Goal: Transaction & Acquisition: Purchase product/service

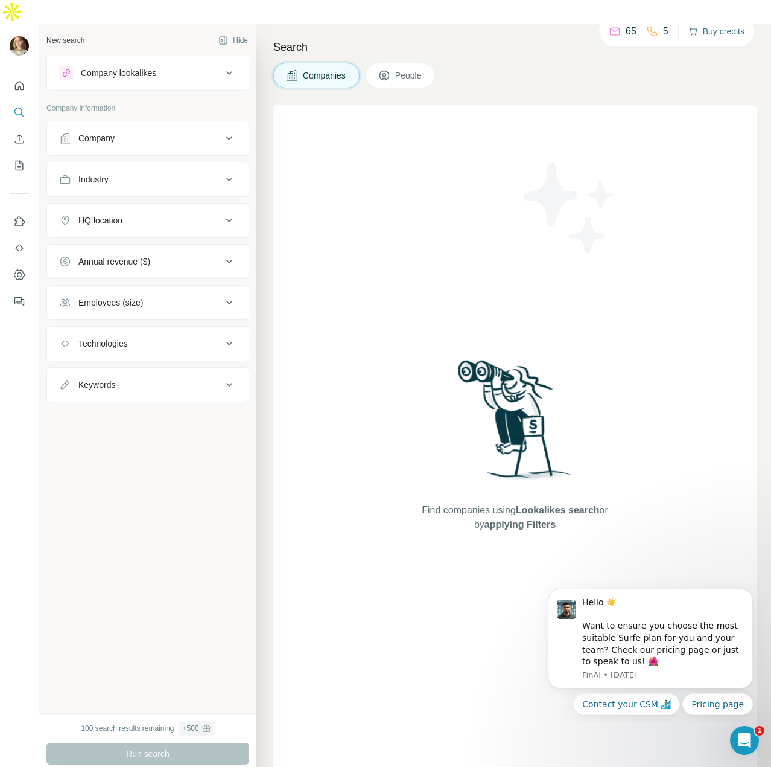
click at [707, 34] on button "Buy credits" at bounding box center [717, 31] width 56 height 17
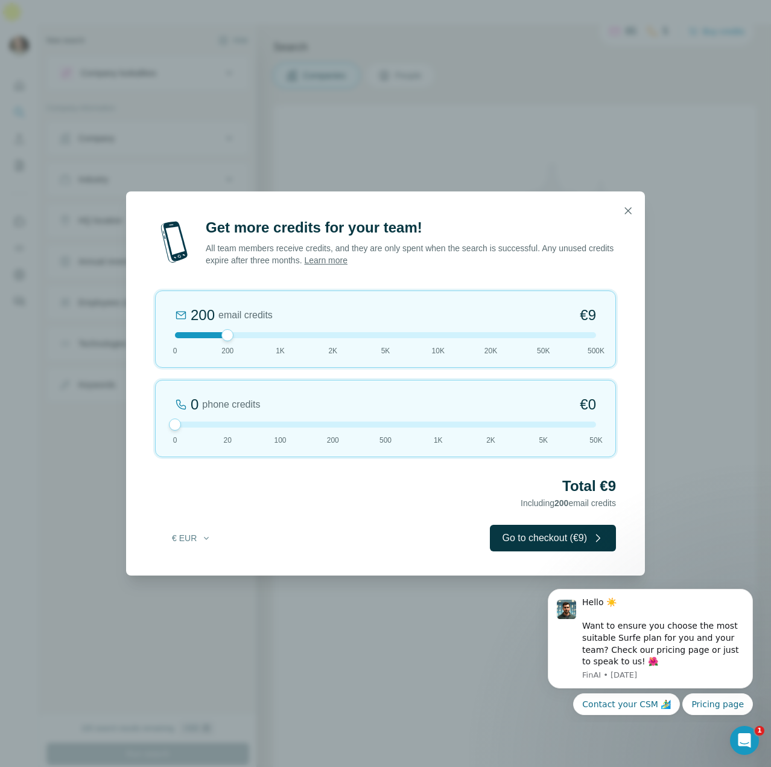
drag, startPoint x: 227, startPoint y: 426, endPoint x: 171, endPoint y: 426, distance: 55.5
click at [171, 426] on div at bounding box center [175, 424] width 12 height 12
click at [180, 544] on button "€ EUR" at bounding box center [192, 538] width 56 height 22
click at [191, 568] on div "$ USD" at bounding box center [215, 565] width 101 height 12
click at [550, 537] on button "Go to checkout ($9)" at bounding box center [553, 537] width 126 height 27
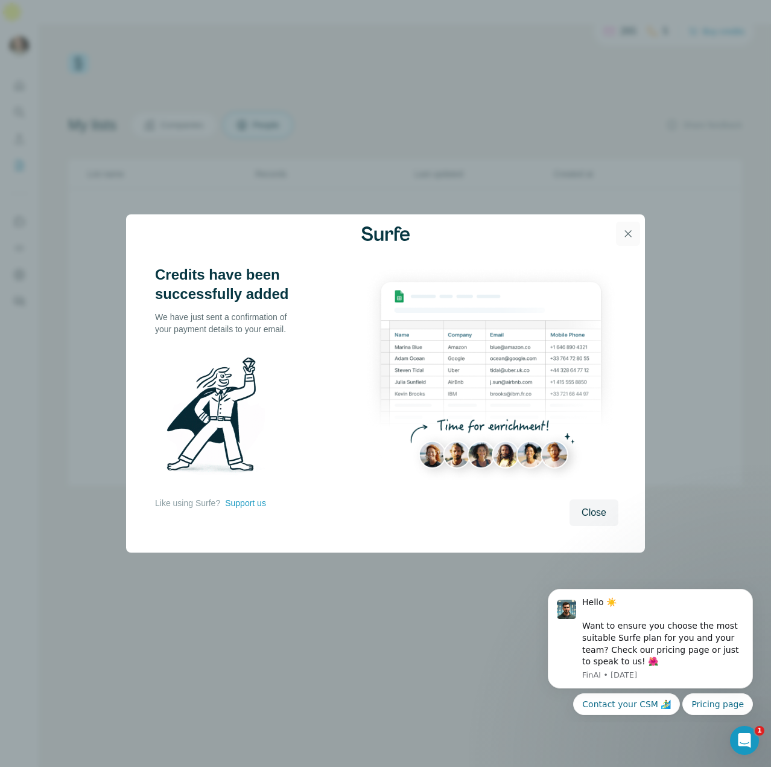
click at [626, 235] on icon "button" at bounding box center [628, 234] width 12 height 12
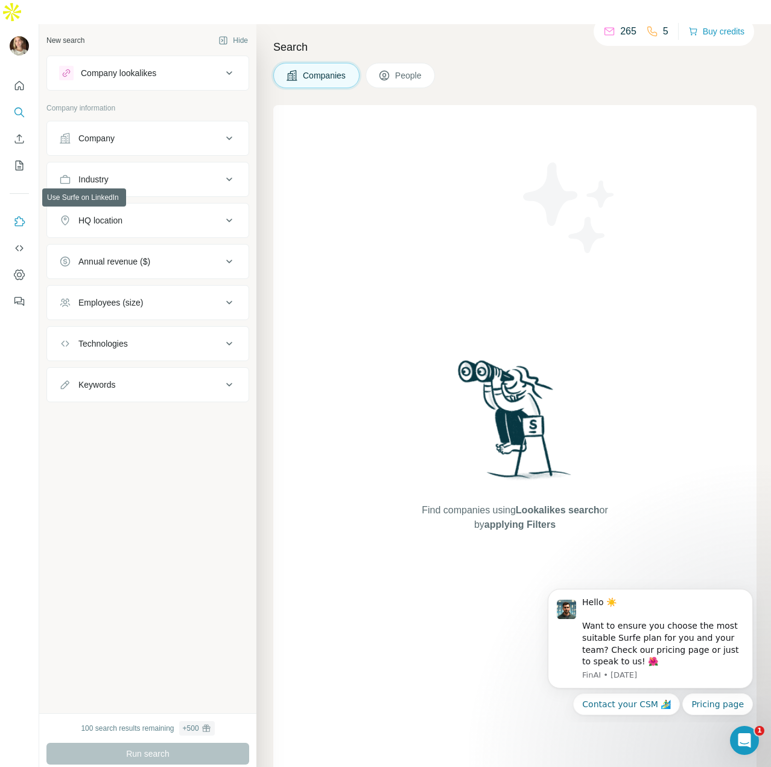
click at [15, 215] on icon "Use Surfe on LinkedIn" at bounding box center [19, 221] width 12 height 12
click at [21, 269] on icon "Dashboard" at bounding box center [19, 275] width 12 height 12
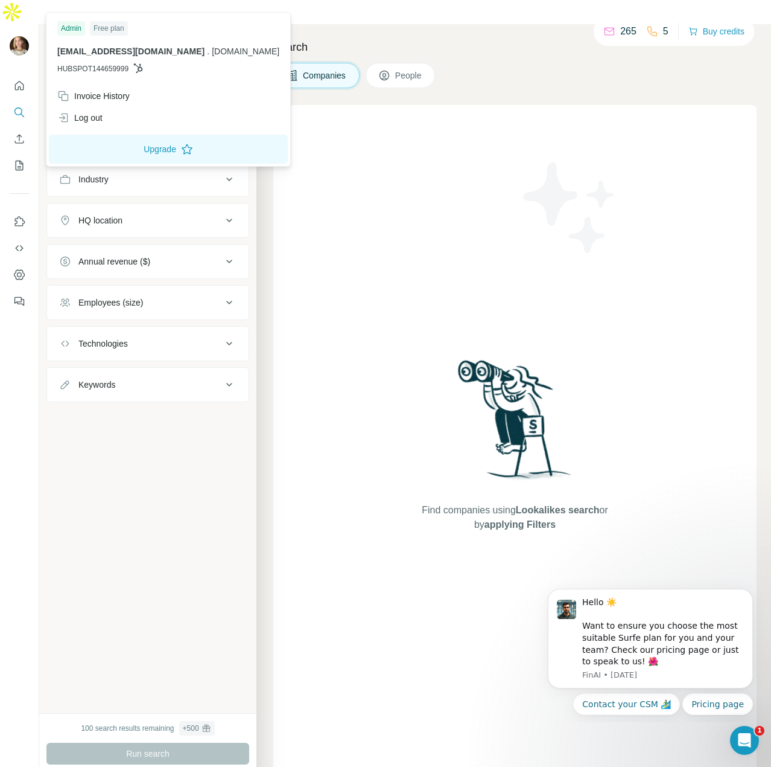
click at [22, 36] on img at bounding box center [19, 45] width 19 height 19
click at [98, 89] on div "Invoice History" at bounding box center [168, 96] width 237 height 22
